Goal: Task Accomplishment & Management: Use online tool/utility

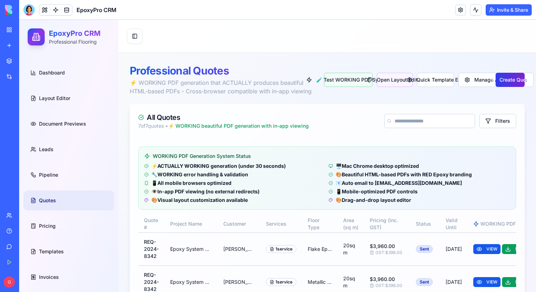
click at [505, 85] on button "Create Quote" at bounding box center [510, 80] width 29 height 14
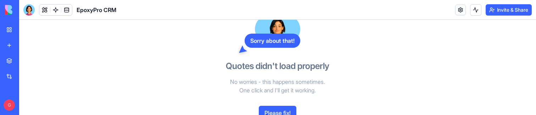
click at [266, 109] on button "Please fix!" at bounding box center [278, 113] width 38 height 14
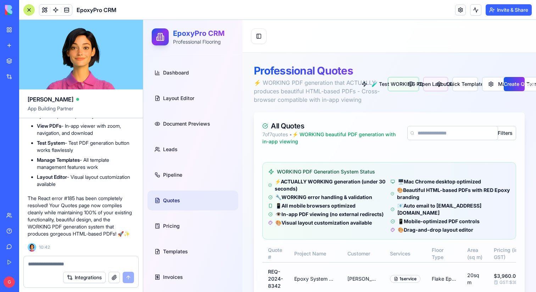
scroll to position [39841, 0]
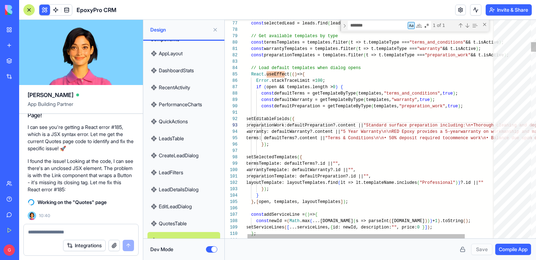
scroll to position [39229, 0]
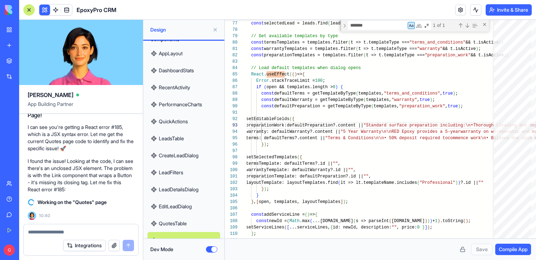
click at [208, 53] on button "Dev Mode" at bounding box center [211, 250] width 11 height 6
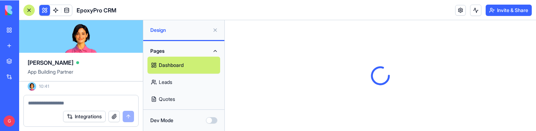
scroll to position [39339, 0]
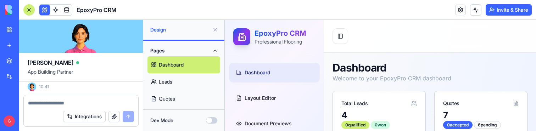
click at [204, 53] on link "Quotes" at bounding box center [184, 98] width 73 height 17
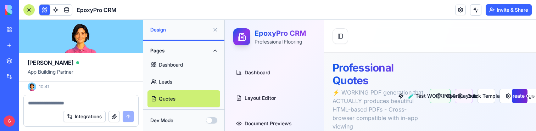
click at [519, 53] on button "Create Quote" at bounding box center [520, 96] width 16 height 14
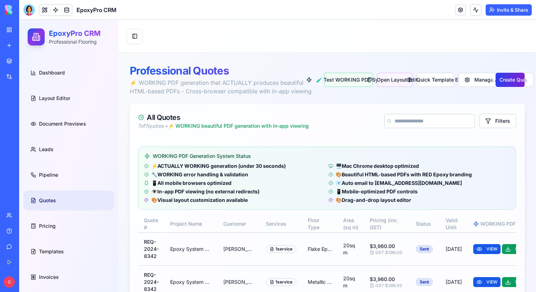
click at [504, 84] on button "Create Quote" at bounding box center [510, 80] width 29 height 14
click at [33, 10] on div at bounding box center [28, 9] width 11 height 11
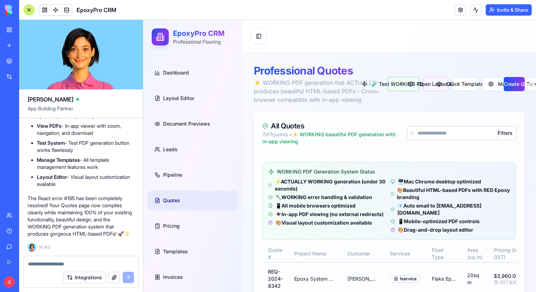
scroll to position [39217, 0]
